Goal: Information Seeking & Learning: Learn about a topic

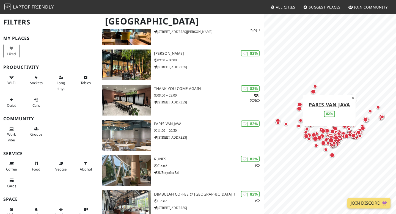
scroll to position [284, 0]
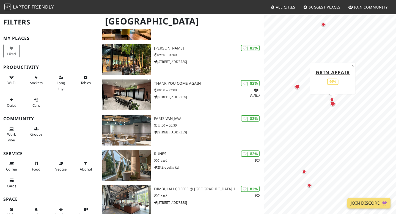
click at [333, 105] on div "Map marker" at bounding box center [332, 103] width 5 height 5
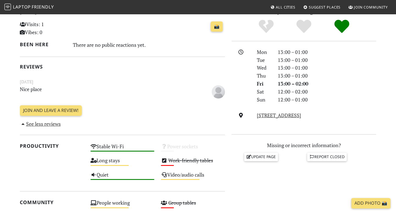
scroll to position [127, 0]
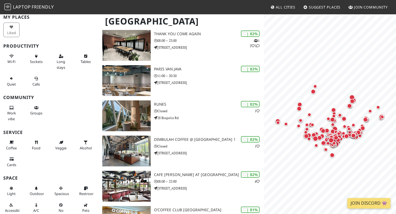
scroll to position [21, 0]
click at [84, 59] on span "Tables" at bounding box center [86, 61] width 10 height 5
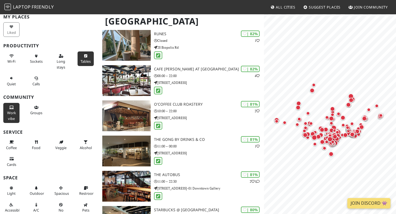
click at [13, 116] on button "Work vibe" at bounding box center [11, 113] width 16 height 20
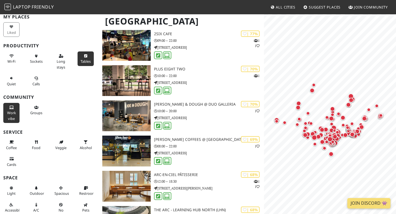
click at [11, 110] on button "Work vibe" at bounding box center [11, 113] width 16 height 20
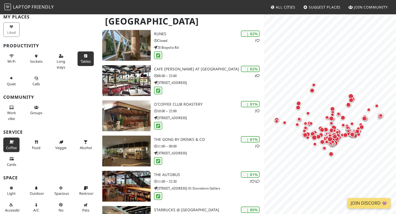
click at [15, 142] on button "Coffee" at bounding box center [11, 144] width 16 height 15
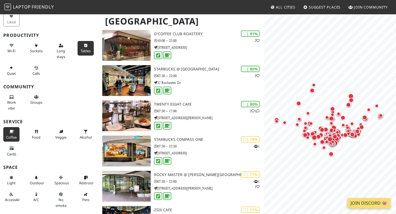
scroll to position [32, 0]
click at [87, 181] on span "Restroom" at bounding box center [87, 182] width 16 height 5
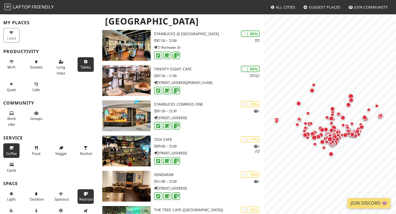
scroll to position [8, 0]
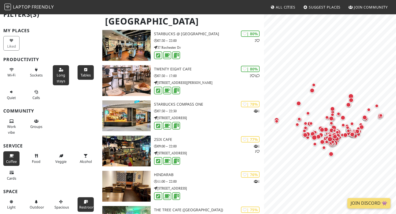
click at [57, 73] on span "Long stays" at bounding box center [61, 78] width 9 height 10
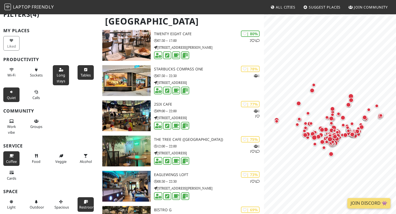
click at [11, 98] on span "Quiet" at bounding box center [11, 97] width 9 height 5
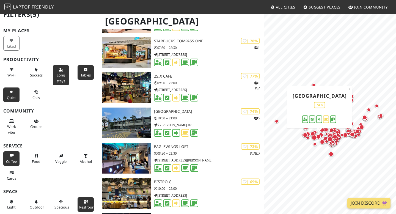
scroll to position [503, 0]
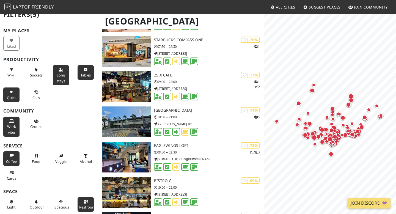
click at [12, 125] on span "Work vibe" at bounding box center [11, 129] width 9 height 10
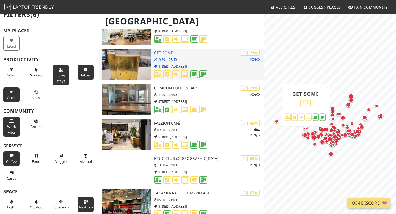
scroll to position [2216, 0]
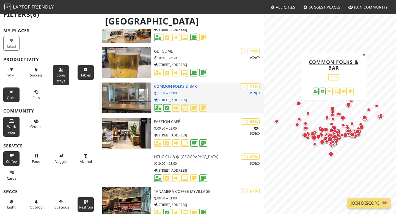
click at [193, 87] on h3 "Common Folks & Bar" at bounding box center [209, 86] width 110 height 5
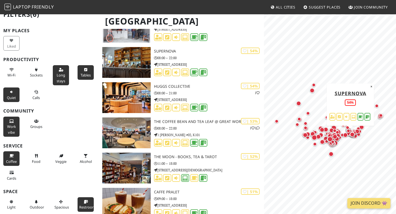
scroll to position [3132, 0]
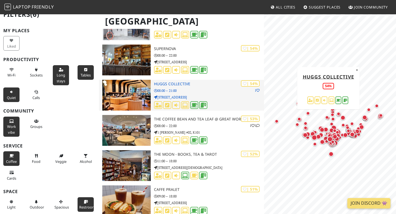
click at [180, 85] on h3 "Huggs Collective" at bounding box center [209, 84] width 110 height 5
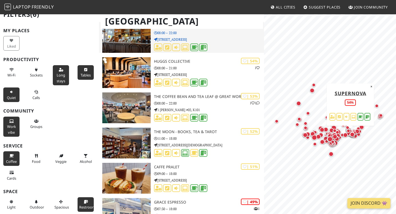
scroll to position [3156, 0]
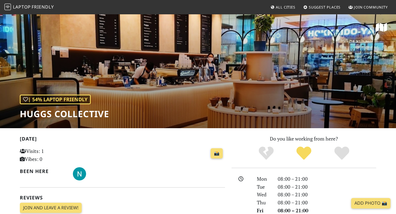
scroll to position [20, 0]
